Goal: Understand process/instructions: Learn about a topic

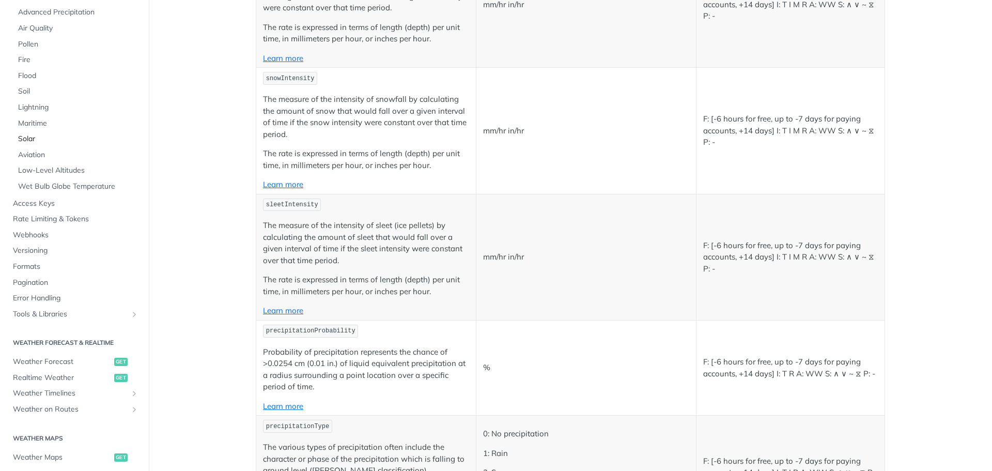
scroll to position [160, 0]
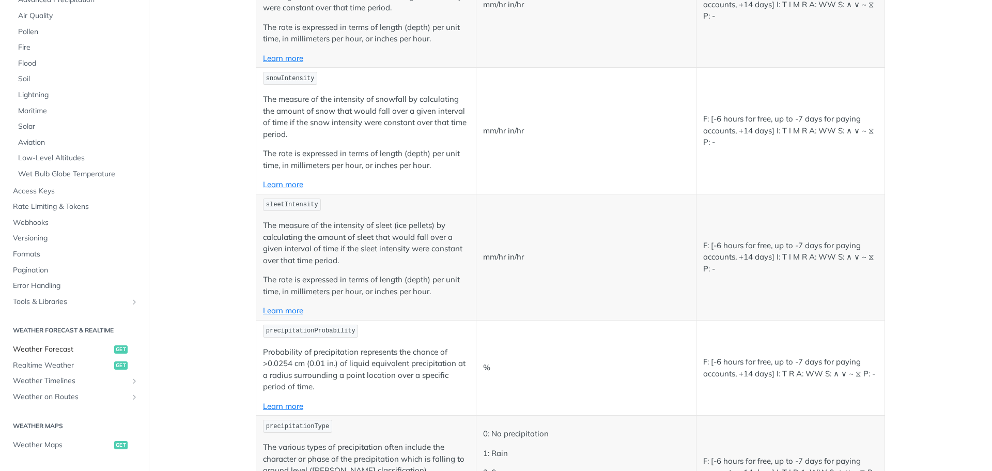
click at [60, 349] on span "Weather Forecast" at bounding box center [62, 349] width 99 height 10
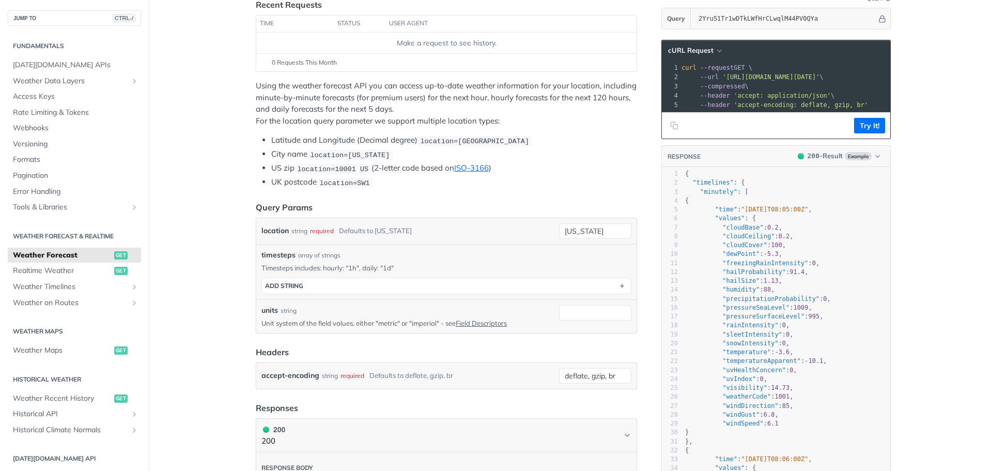
scroll to position [155, 0]
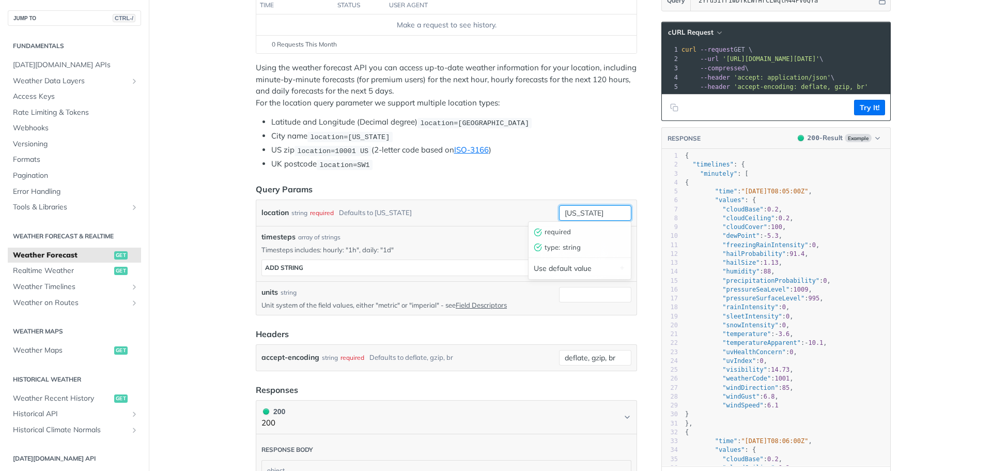
click at [614, 214] on input "new york" at bounding box center [595, 213] width 72 height 16
click at [503, 191] on header "Query Params" at bounding box center [446, 189] width 381 height 12
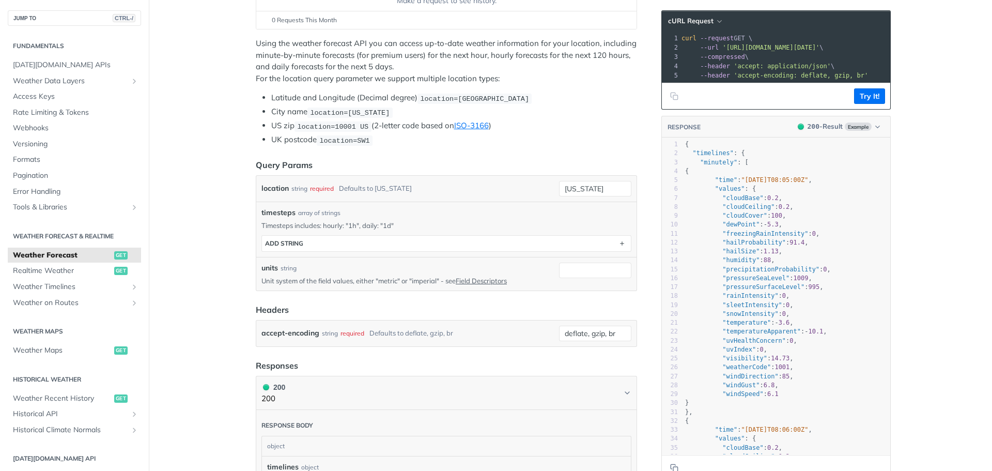
scroll to position [0, 0]
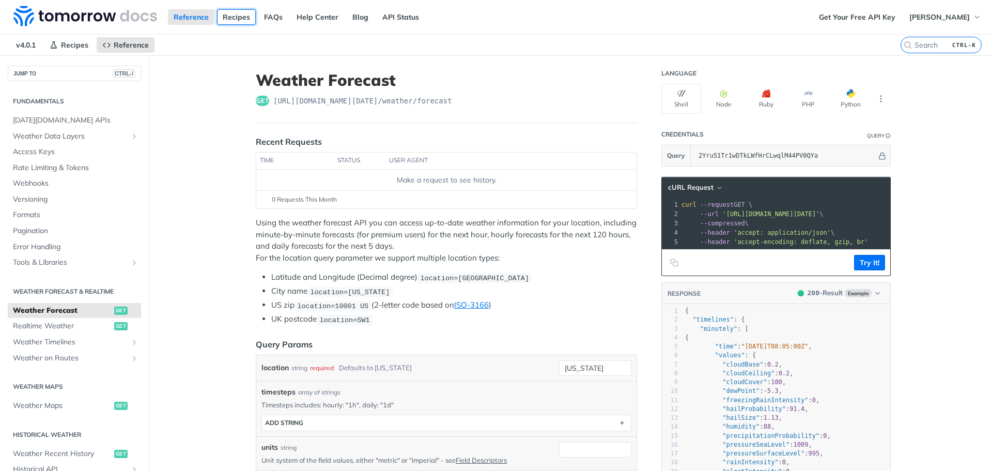
click at [235, 17] on link "Recipes" at bounding box center [236, 17] width 39 height 16
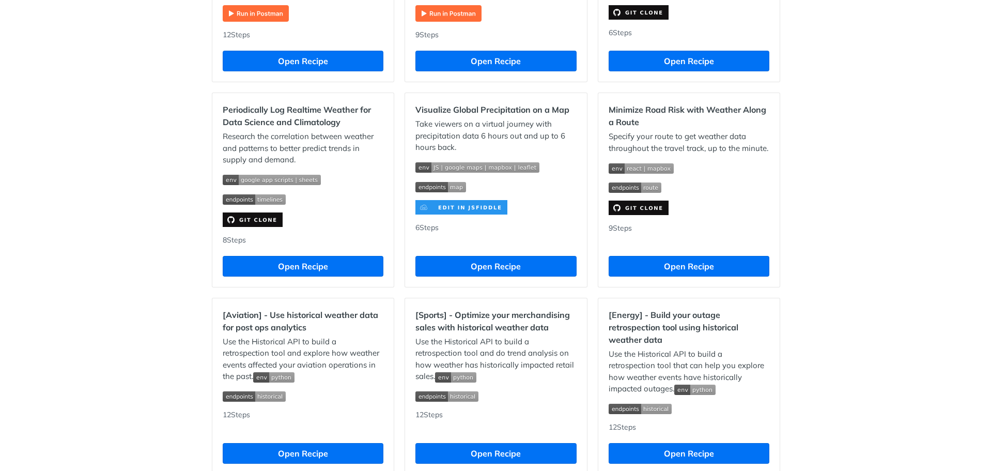
scroll to position [672, 0]
